Goal: Transaction & Acquisition: Purchase product/service

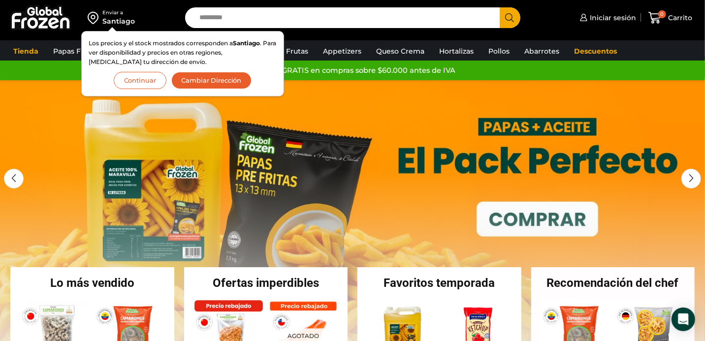
click at [135, 78] on button "Continuar" at bounding box center [140, 80] width 53 height 17
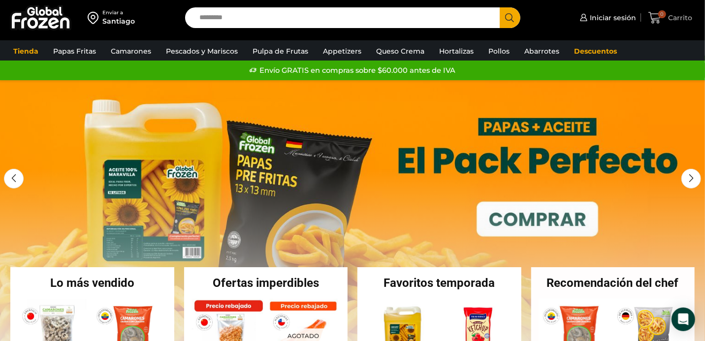
click at [653, 15] on icon at bounding box center [655, 17] width 13 height 13
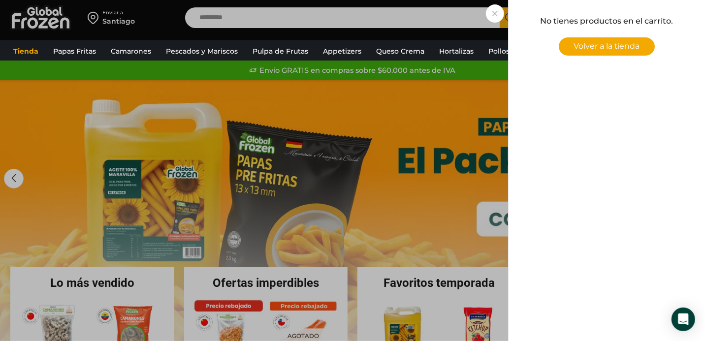
click at [606, 49] on span "Volver a la tienda" at bounding box center [607, 45] width 66 height 9
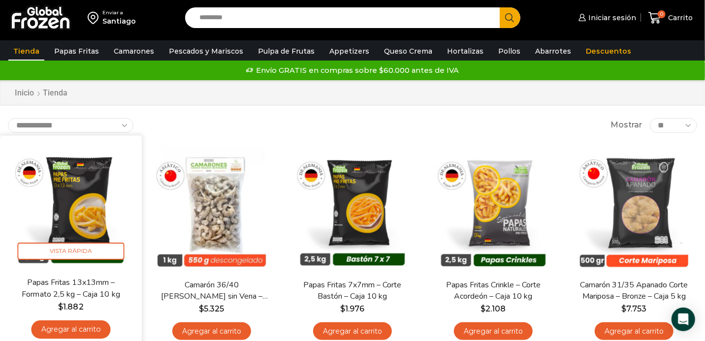
click at [89, 197] on img at bounding box center [70, 206] width 127 height 127
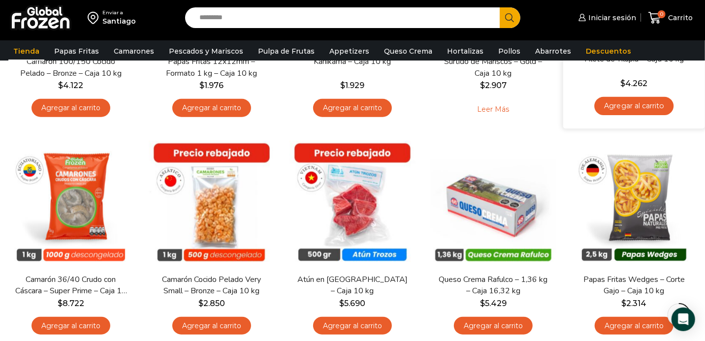
scroll to position [492, 0]
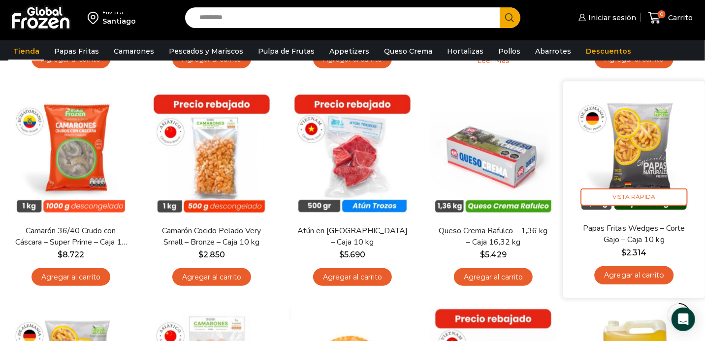
click at [638, 163] on img at bounding box center [634, 152] width 127 height 127
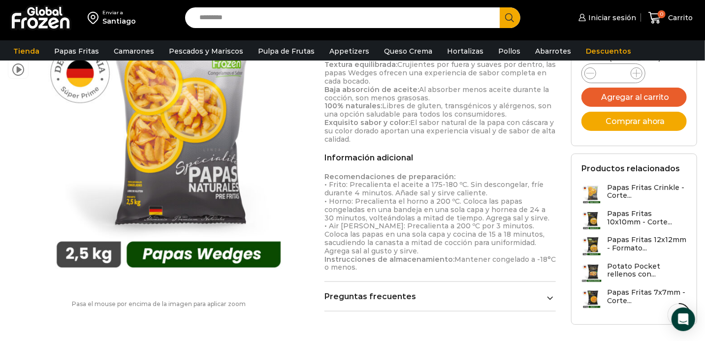
scroll to position [591, 0]
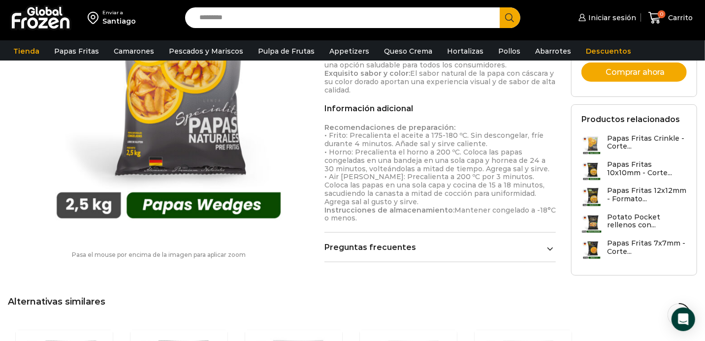
click at [551, 251] on icon at bounding box center [550, 249] width 6 height 6
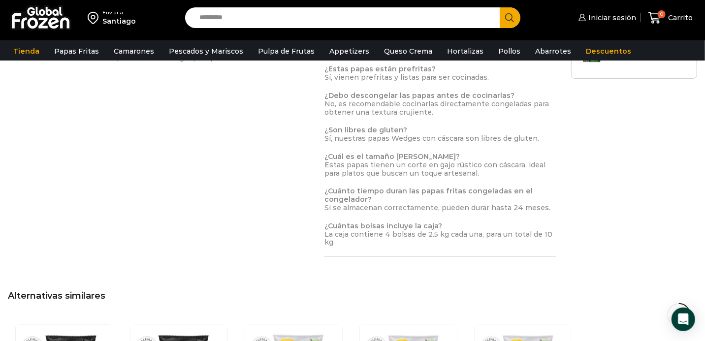
scroll to position [838, 0]
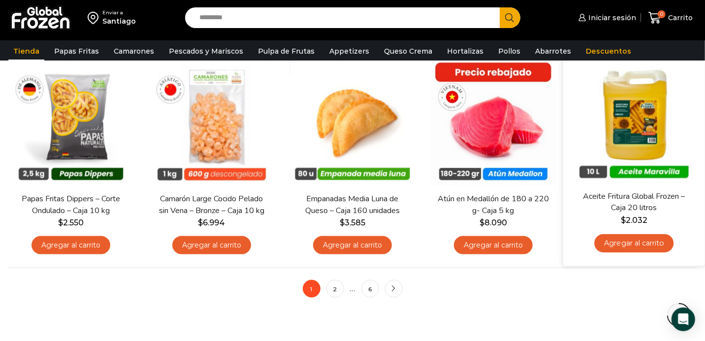
scroll to position [838, 0]
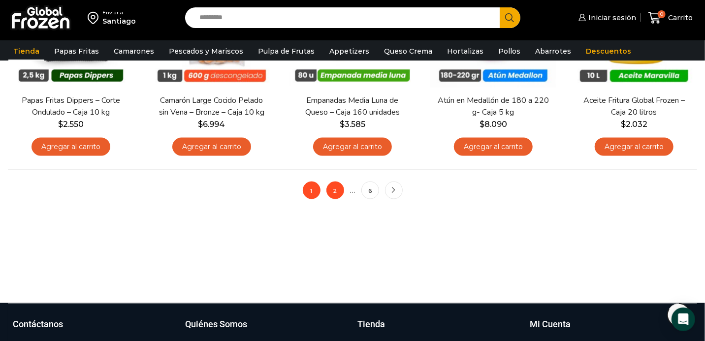
click at [333, 192] on link "2" at bounding box center [336, 191] width 18 height 18
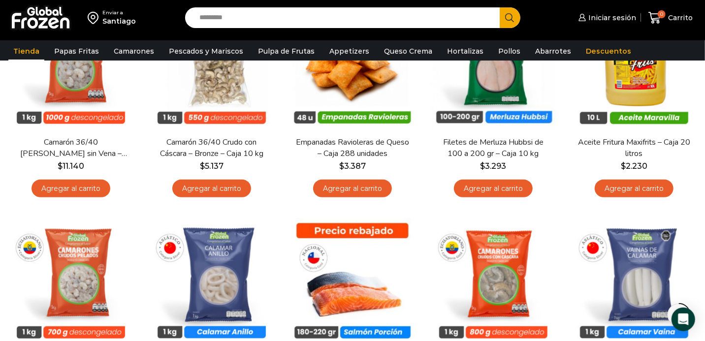
scroll to position [197, 0]
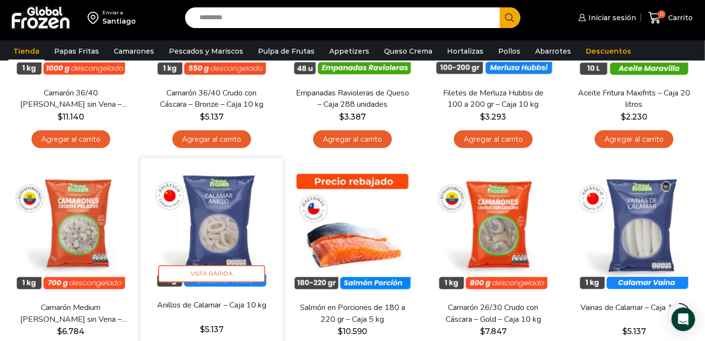
click at [216, 224] on img at bounding box center [211, 229] width 127 height 127
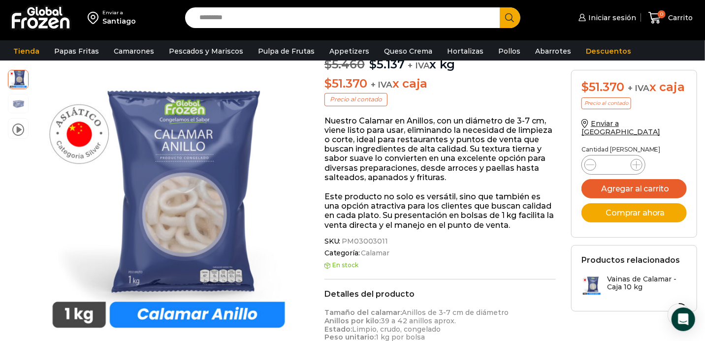
scroll to position [148, 0]
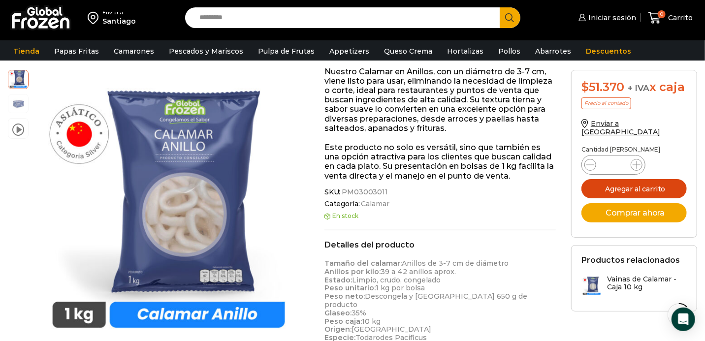
click at [621, 180] on button "Agregar al carrito" at bounding box center [634, 188] width 105 height 19
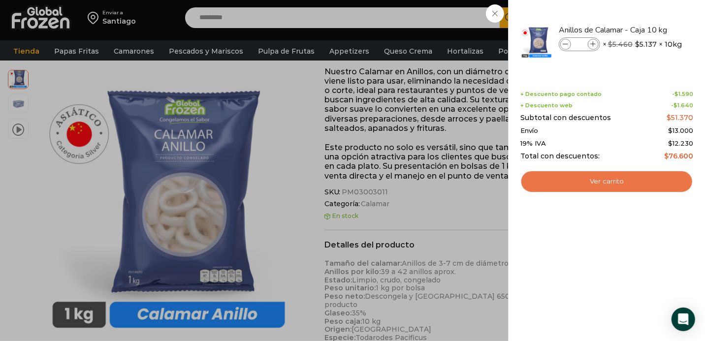
click at [602, 182] on link "Ver carrito" at bounding box center [607, 181] width 173 height 23
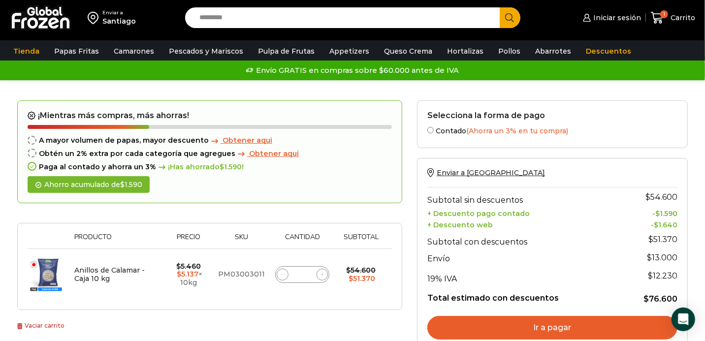
click at [48, 324] on link "Vaciar carrito" at bounding box center [41, 325] width 48 height 7
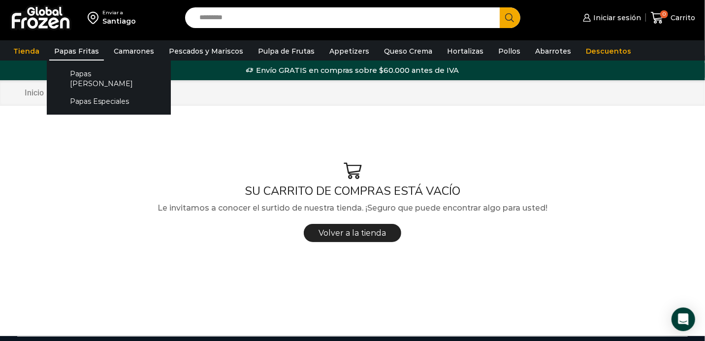
click at [67, 51] on link "Papas Fritas" at bounding box center [76, 51] width 55 height 19
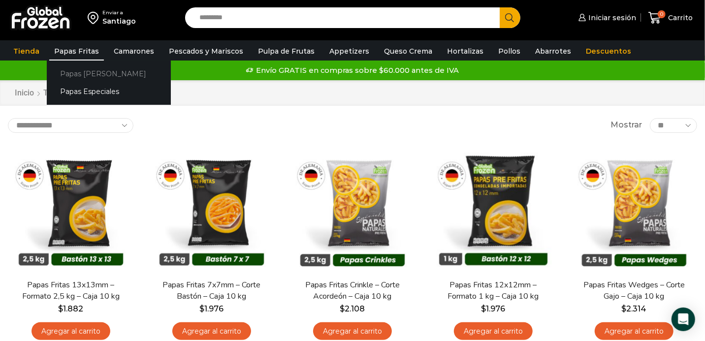
click at [80, 75] on link "Papas [PERSON_NAME]" at bounding box center [109, 74] width 124 height 18
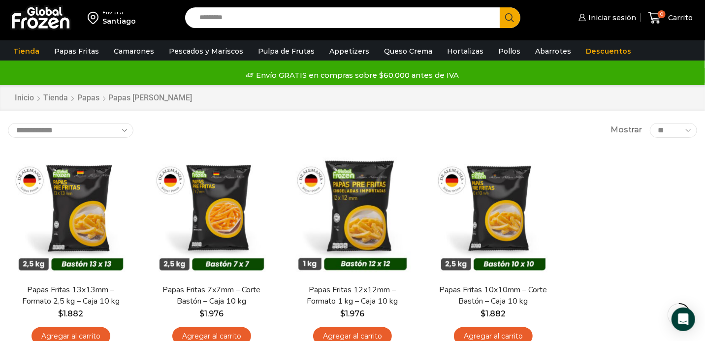
scroll to position [49, 0]
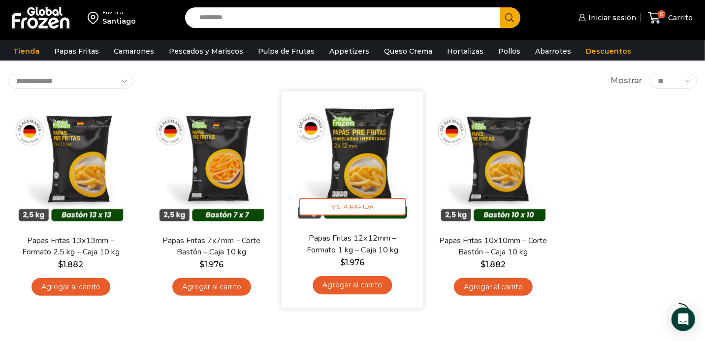
click at [359, 178] on img at bounding box center [352, 162] width 127 height 127
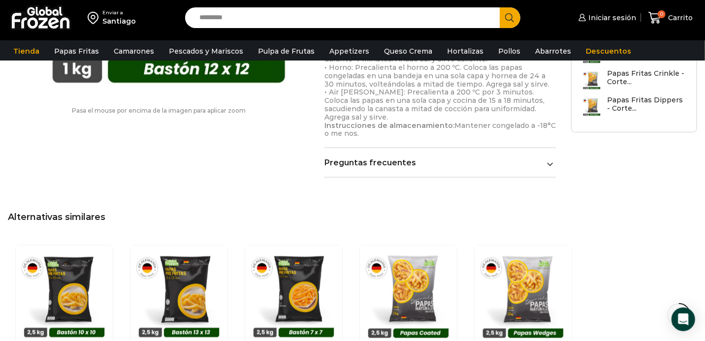
scroll to position [788, 0]
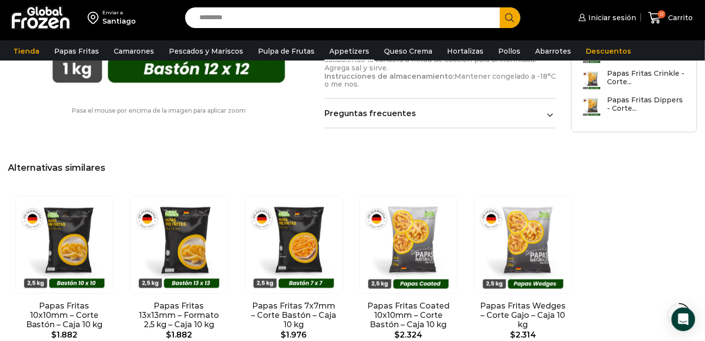
click at [329, 50] on link "Appetizers" at bounding box center [350, 51] width 50 height 19
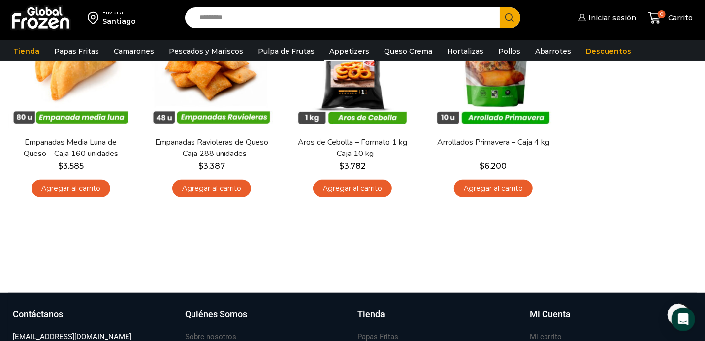
scroll to position [246, 0]
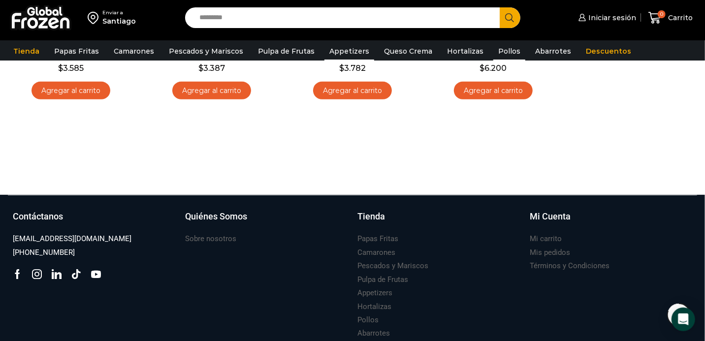
click at [494, 49] on link "Pollos" at bounding box center [510, 51] width 32 height 19
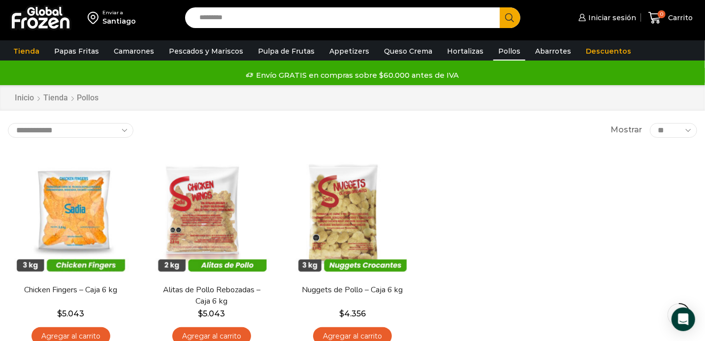
scroll to position [49, 0]
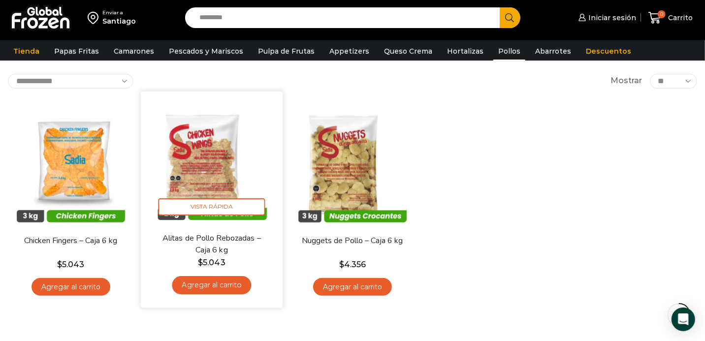
click at [212, 163] on img at bounding box center [211, 162] width 127 height 127
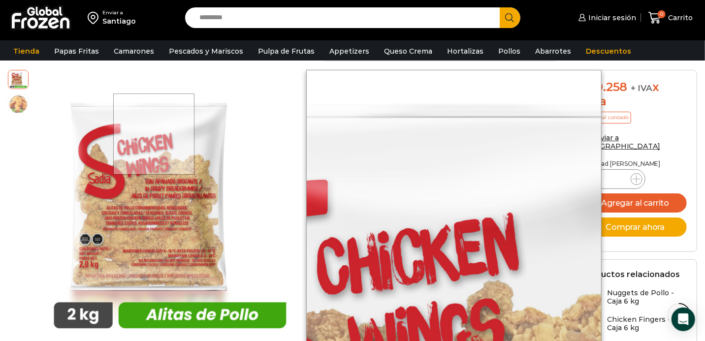
scroll to position [148, 0]
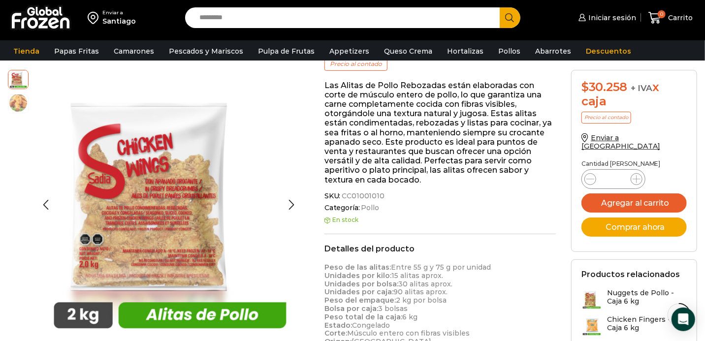
click at [19, 105] on img at bounding box center [18, 103] width 20 height 20
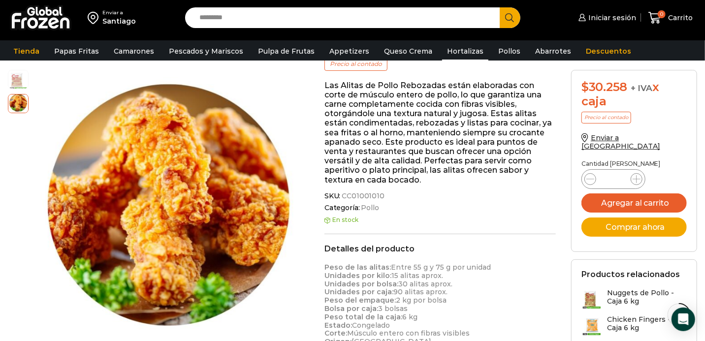
click at [448, 51] on link "Hortalizas" at bounding box center [465, 51] width 46 height 19
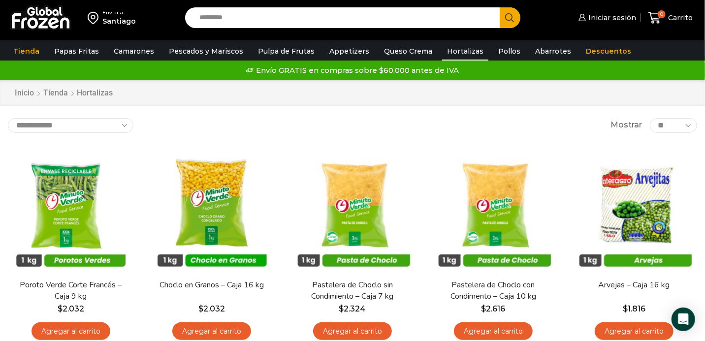
click at [218, 18] on input "Search input" at bounding box center [345, 17] width 300 height 21
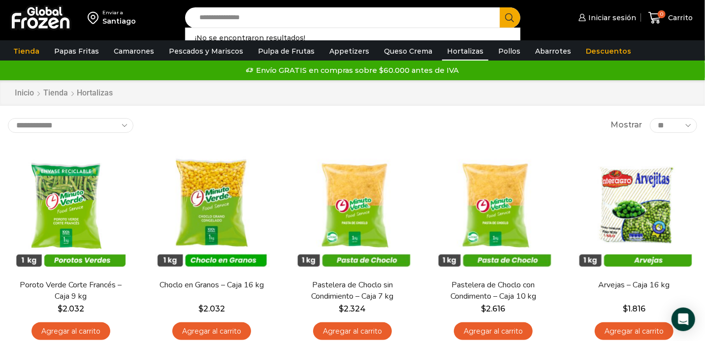
type input "**********"
click at [500, 7] on button "Search" at bounding box center [510, 17] width 21 height 21
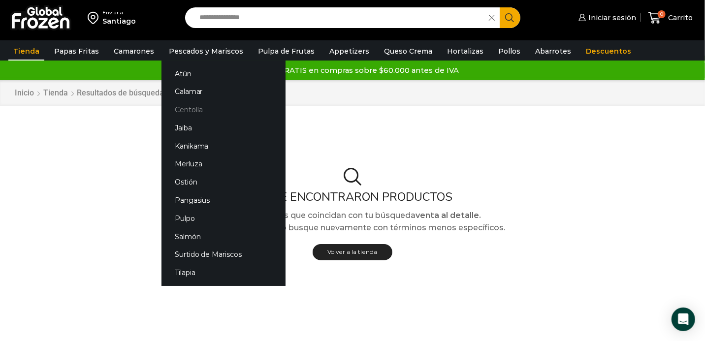
click at [183, 109] on link "Centolla" at bounding box center [224, 110] width 124 height 18
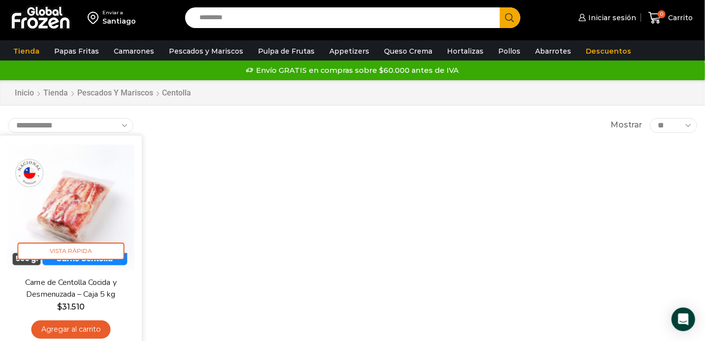
click at [69, 223] on img at bounding box center [70, 206] width 127 height 127
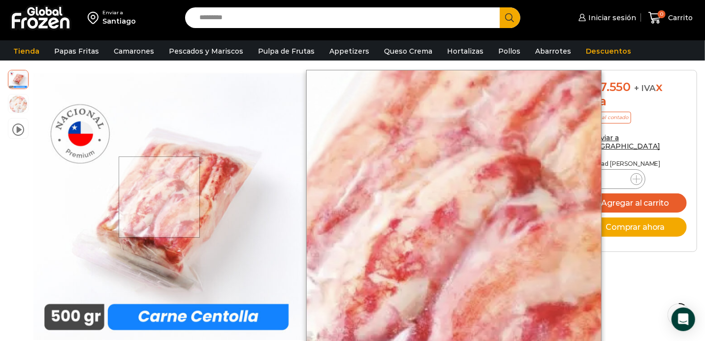
scroll to position [99, 0]
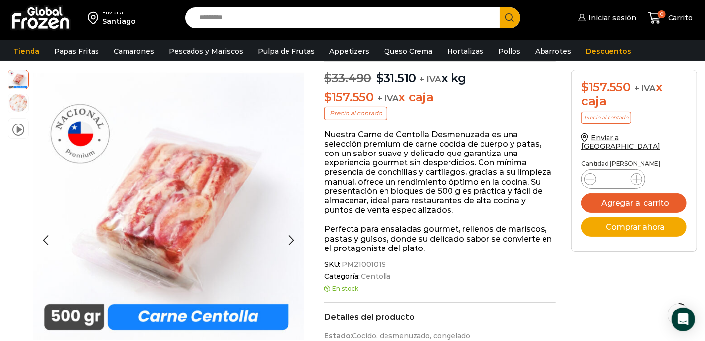
click at [12, 105] on img at bounding box center [18, 103] width 20 height 20
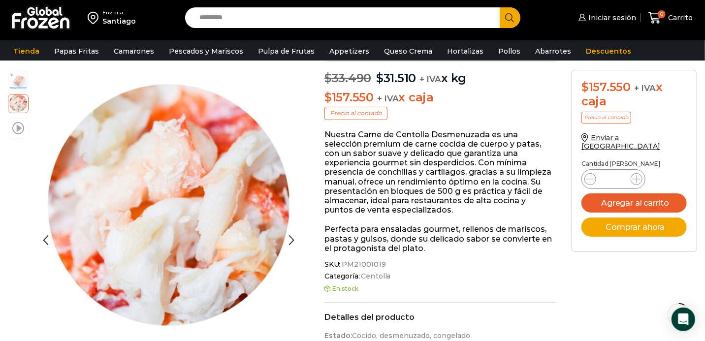
click at [17, 128] on span at bounding box center [18, 127] width 12 height 13
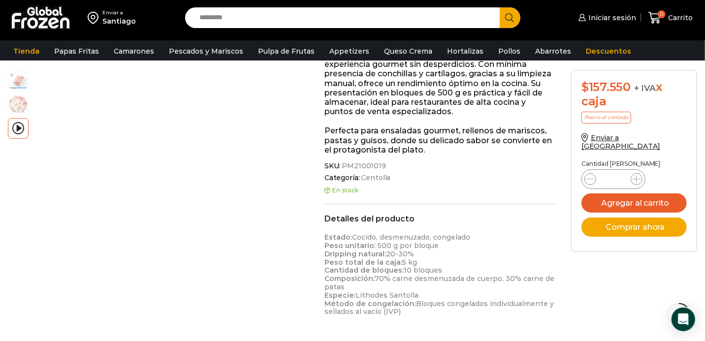
scroll to position [148, 0]
